Goal: Task Accomplishment & Management: Complete application form

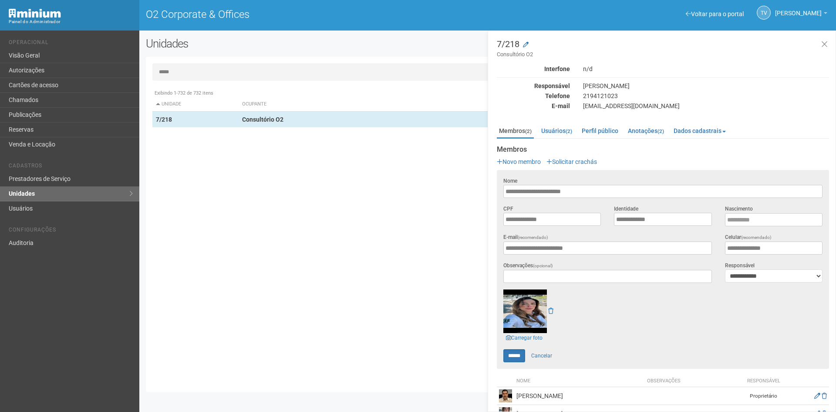
click at [254, 72] on input "*****" at bounding box center [487, 71] width 671 height 17
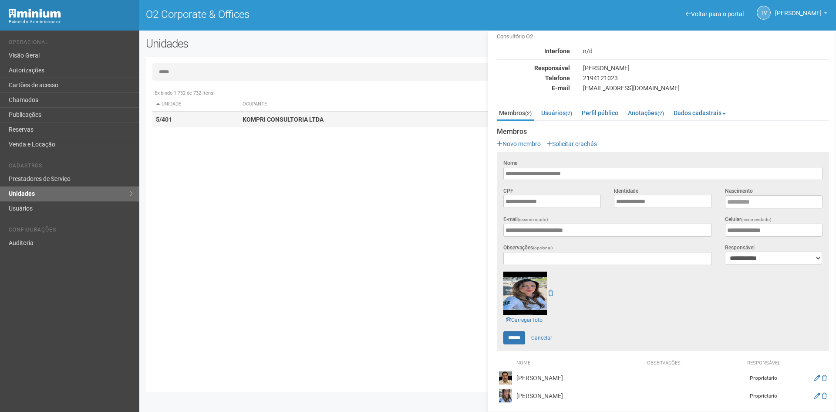
click at [254, 118] on strong "KOMPRI CONSULTORIA LTDA" at bounding box center [283, 119] width 81 height 7
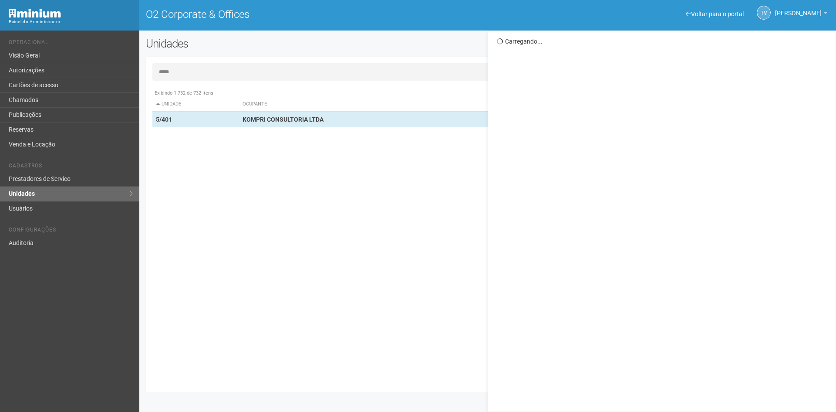
scroll to position [0, 0]
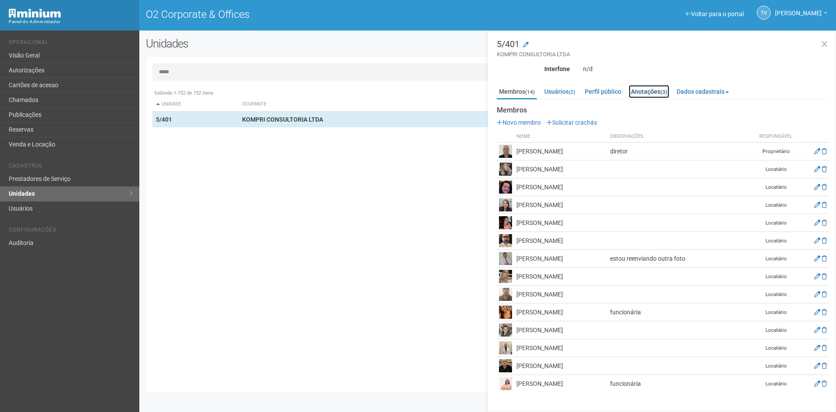
click at [666, 90] on small "(3)" at bounding box center [664, 92] width 7 height 6
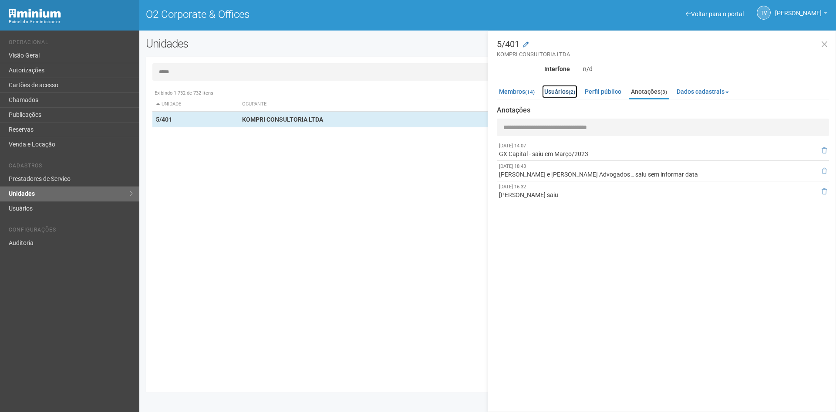
click at [567, 86] on link "Usuários (2)" at bounding box center [559, 91] width 35 height 13
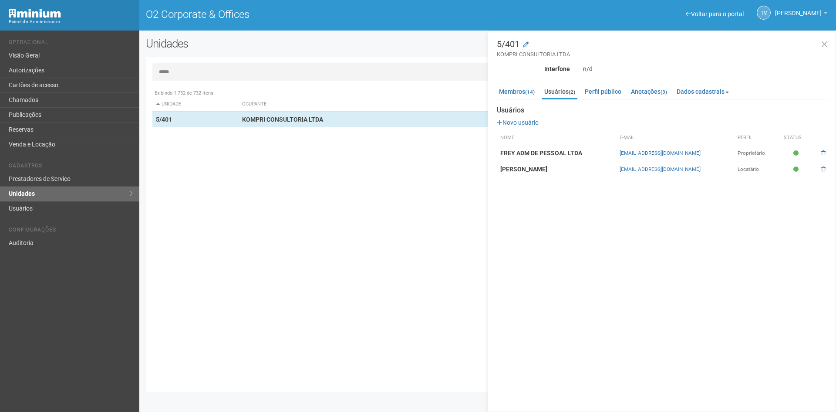
click at [213, 74] on input "*****" at bounding box center [487, 71] width 671 height 17
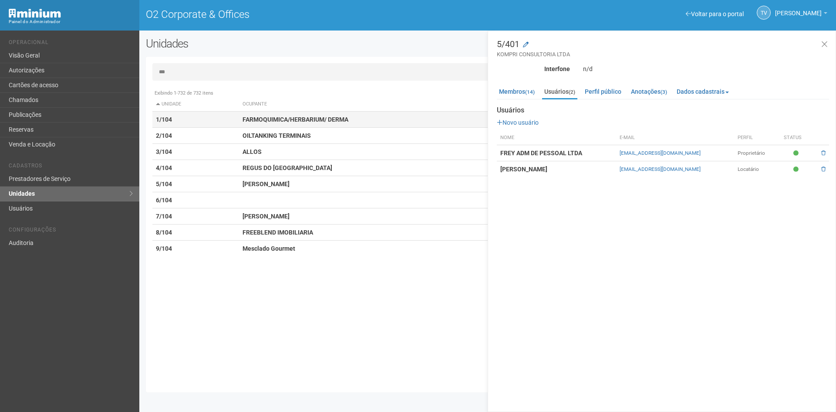
type input "***"
click at [177, 118] on td "1/104" at bounding box center [195, 120] width 87 height 16
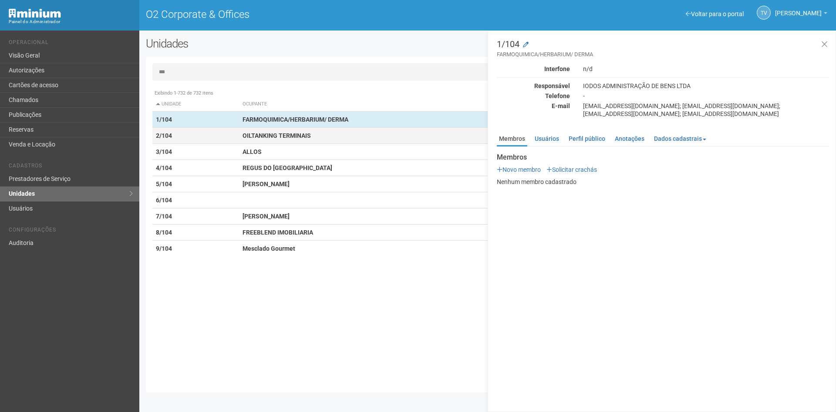
click at [185, 135] on td "2/104" at bounding box center [195, 136] width 87 height 16
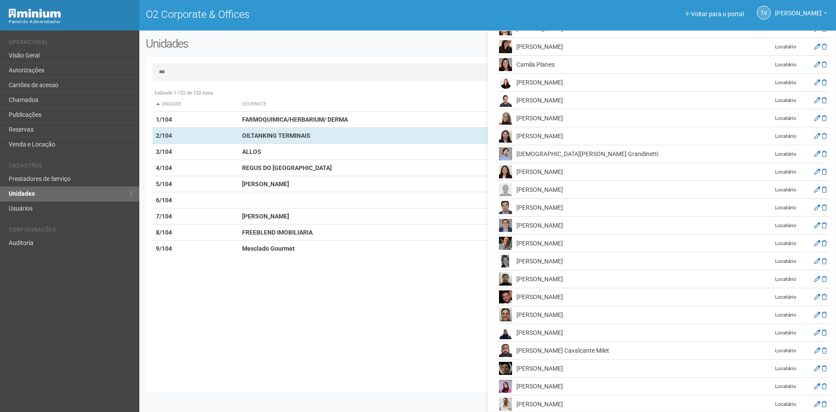
scroll to position [421, 0]
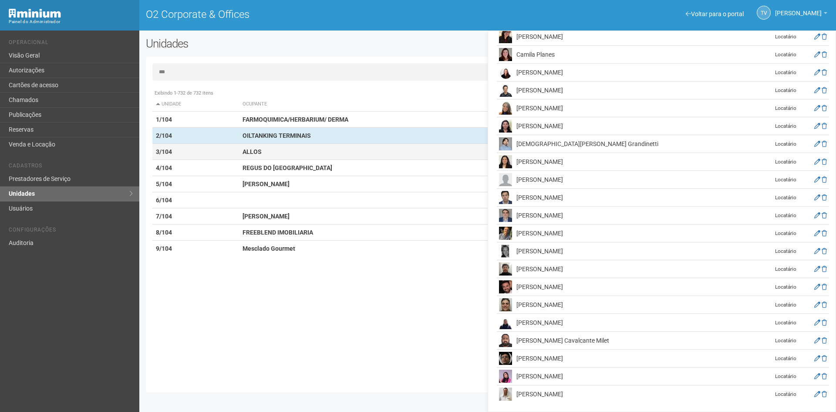
click at [227, 149] on td "3/104" at bounding box center [195, 152] width 87 height 16
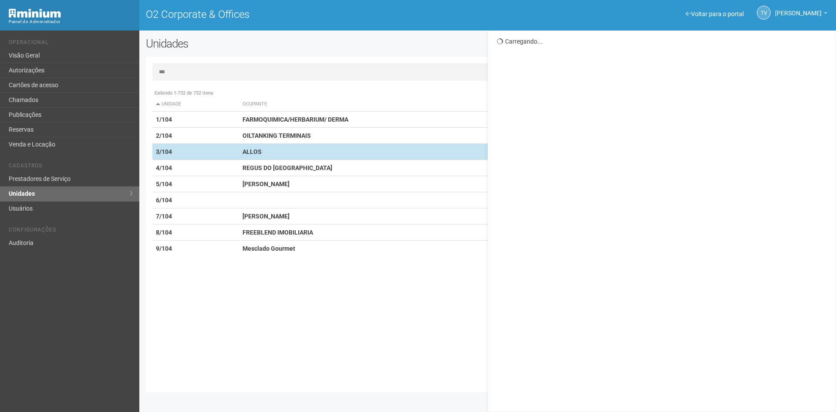
scroll to position [0, 0]
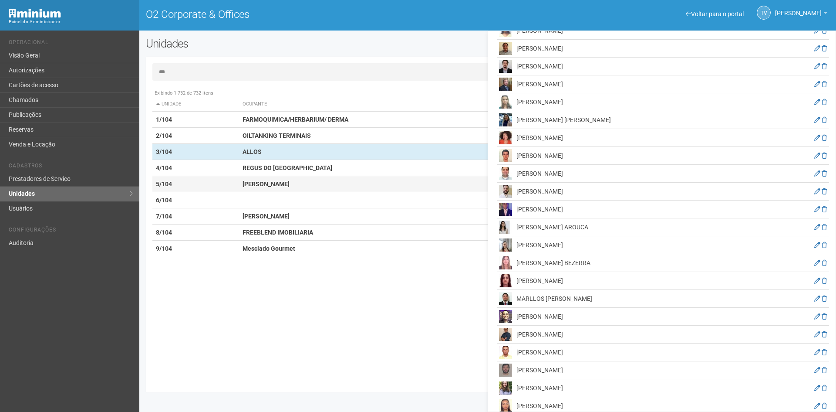
scroll to position [967, 0]
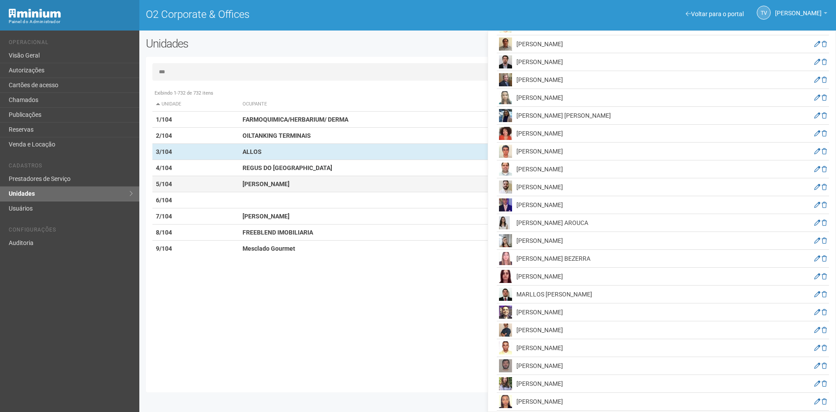
click at [251, 186] on strong "[PERSON_NAME]" at bounding box center [266, 183] width 47 height 7
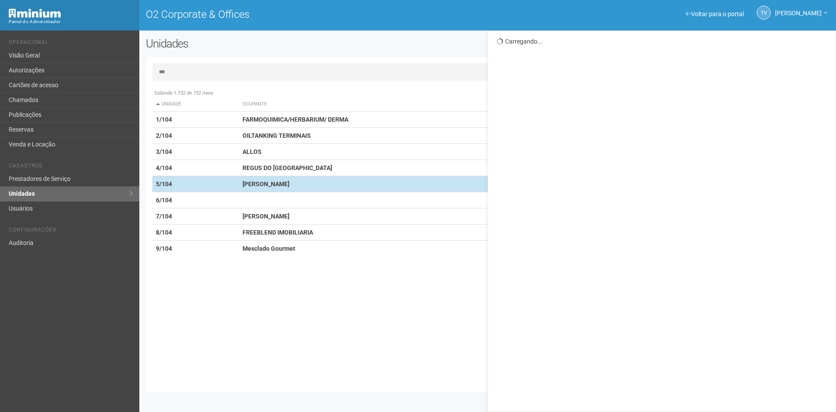
scroll to position [0, 0]
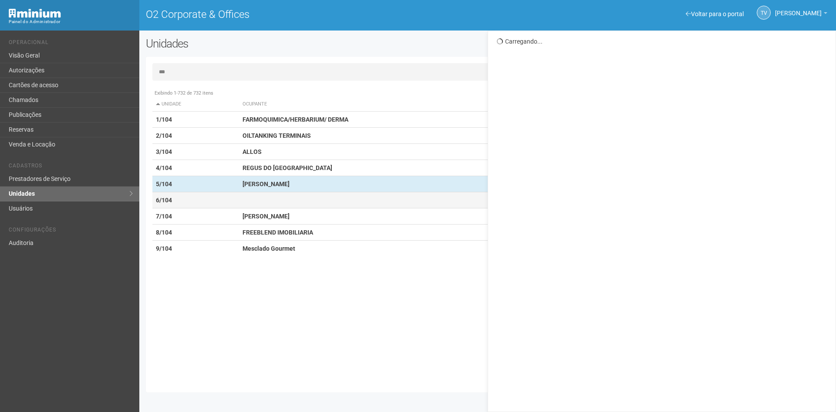
click at [269, 202] on td at bounding box center [387, 200] width 297 height 16
